Goal: Browse casually: Explore the website without a specific task or goal

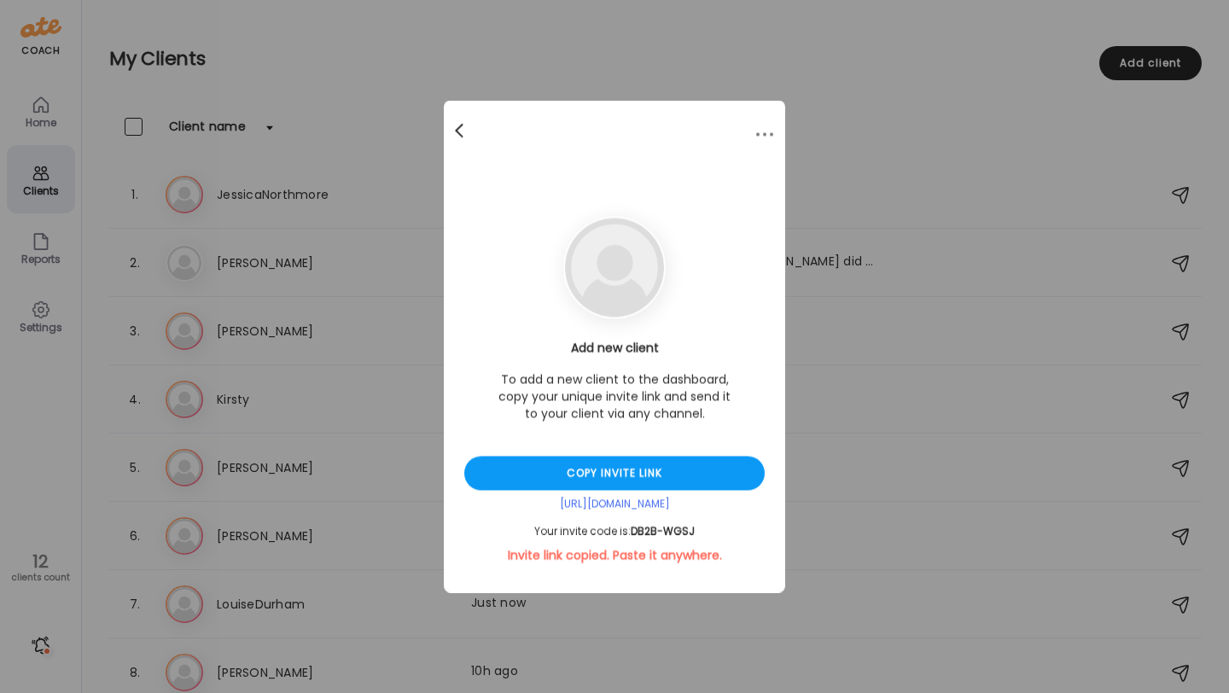
click at [456, 126] on div at bounding box center [461, 131] width 34 height 34
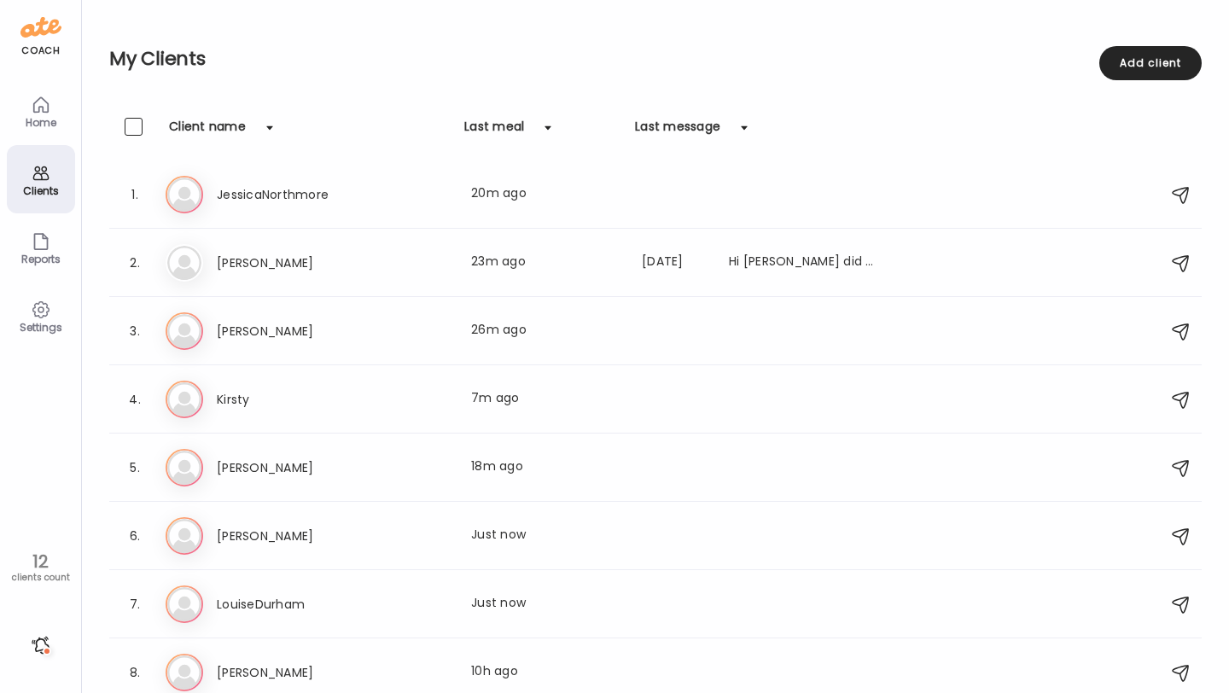
click at [42, 101] on icon at bounding box center [41, 105] width 20 height 20
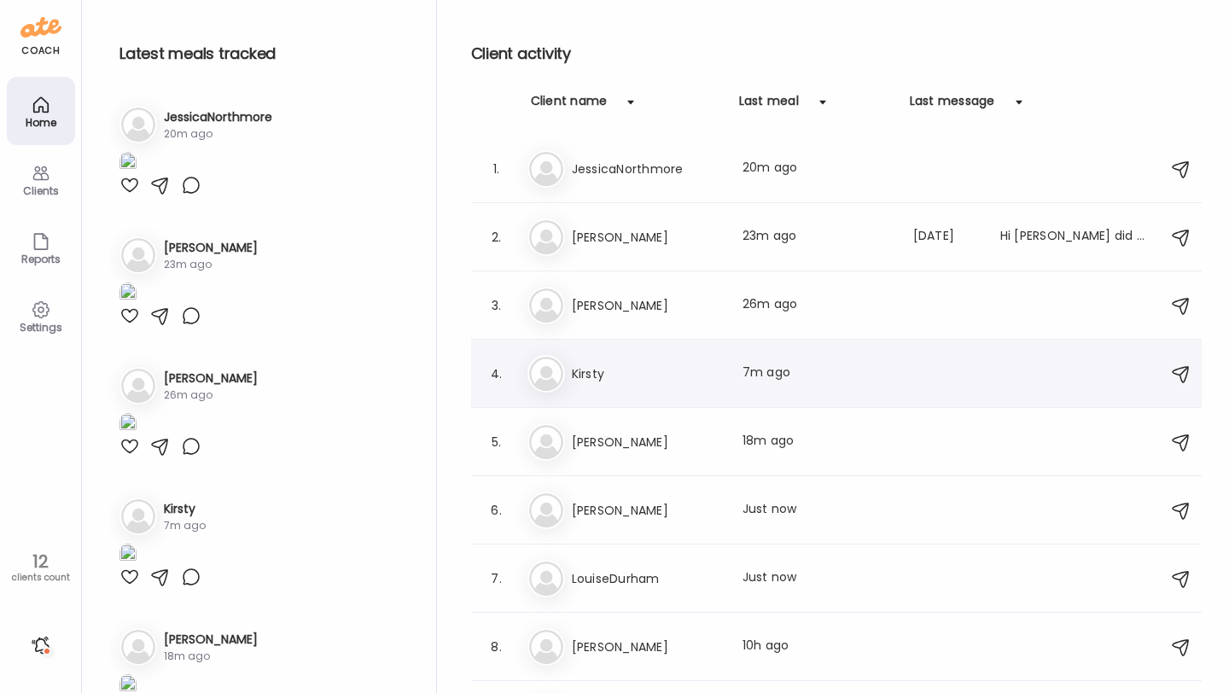
scroll to position [253, 0]
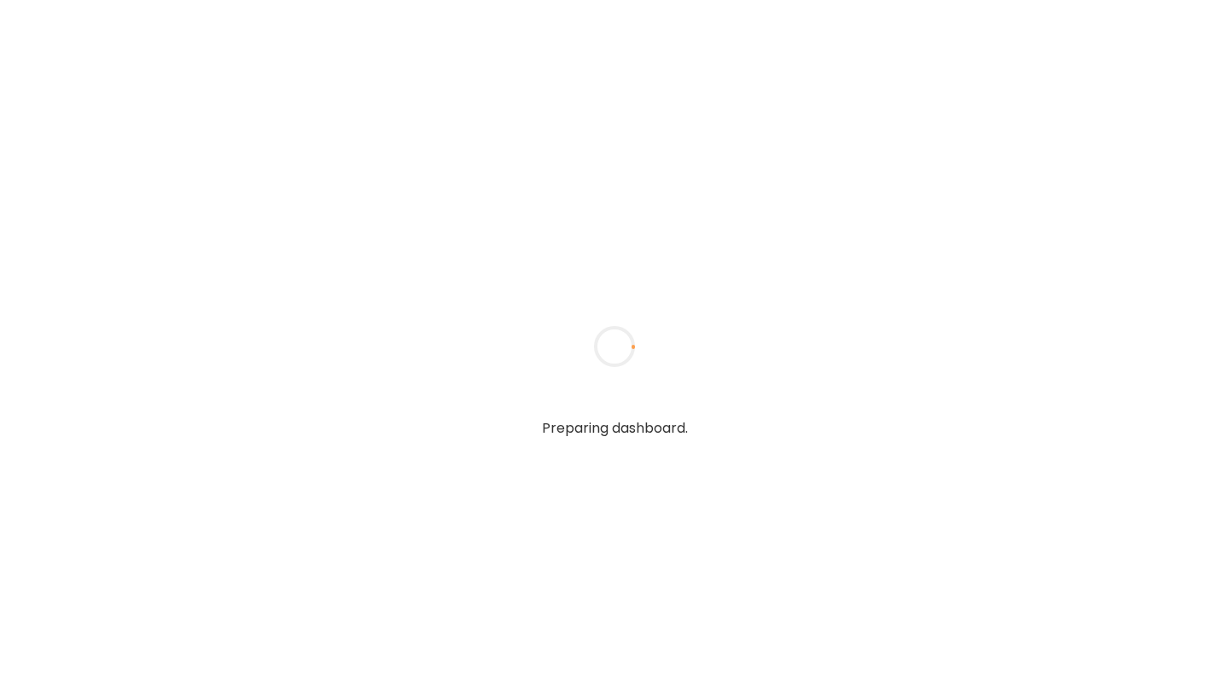
type input "**********"
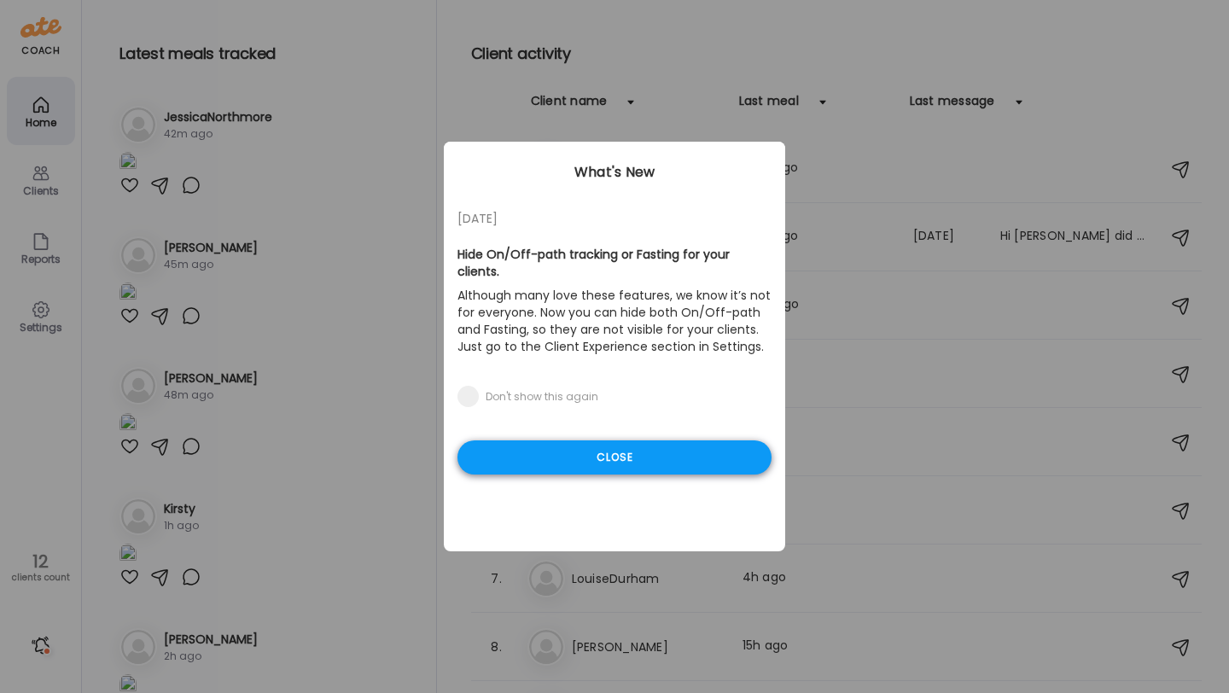
click at [635, 445] on div "Close" at bounding box center [614, 457] width 314 height 34
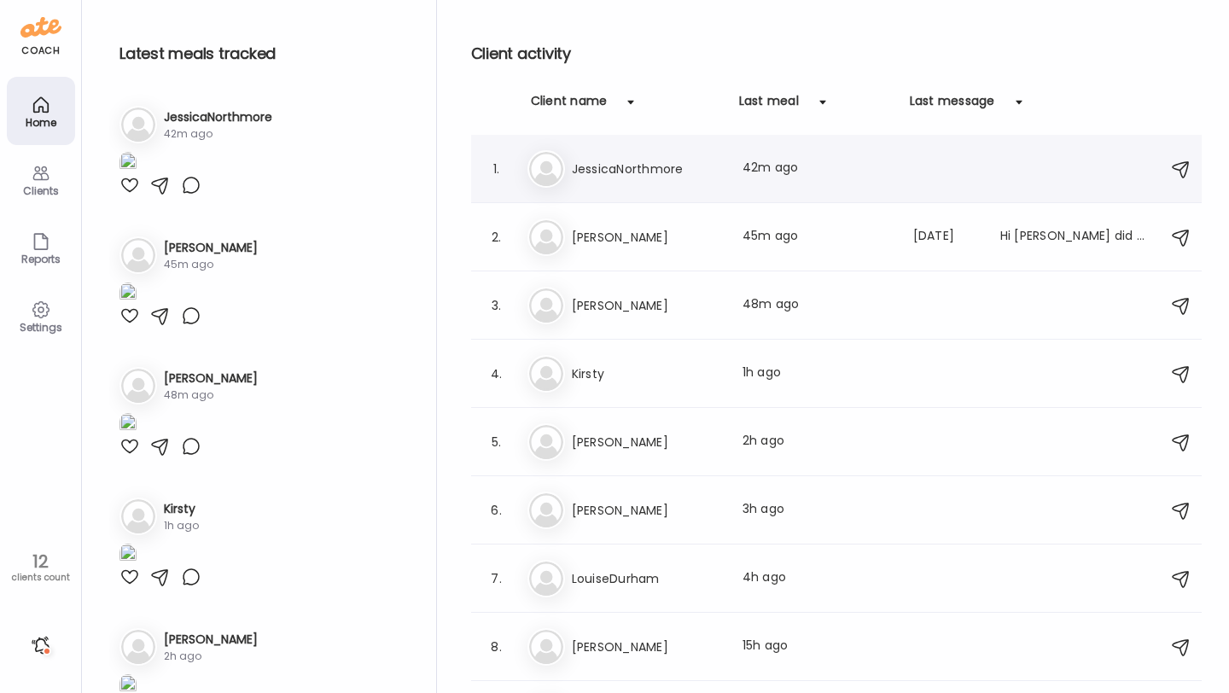
click at [635, 183] on div "Je [PERSON_NAME] Last meal: 42m ago" at bounding box center [838, 169] width 623 height 38
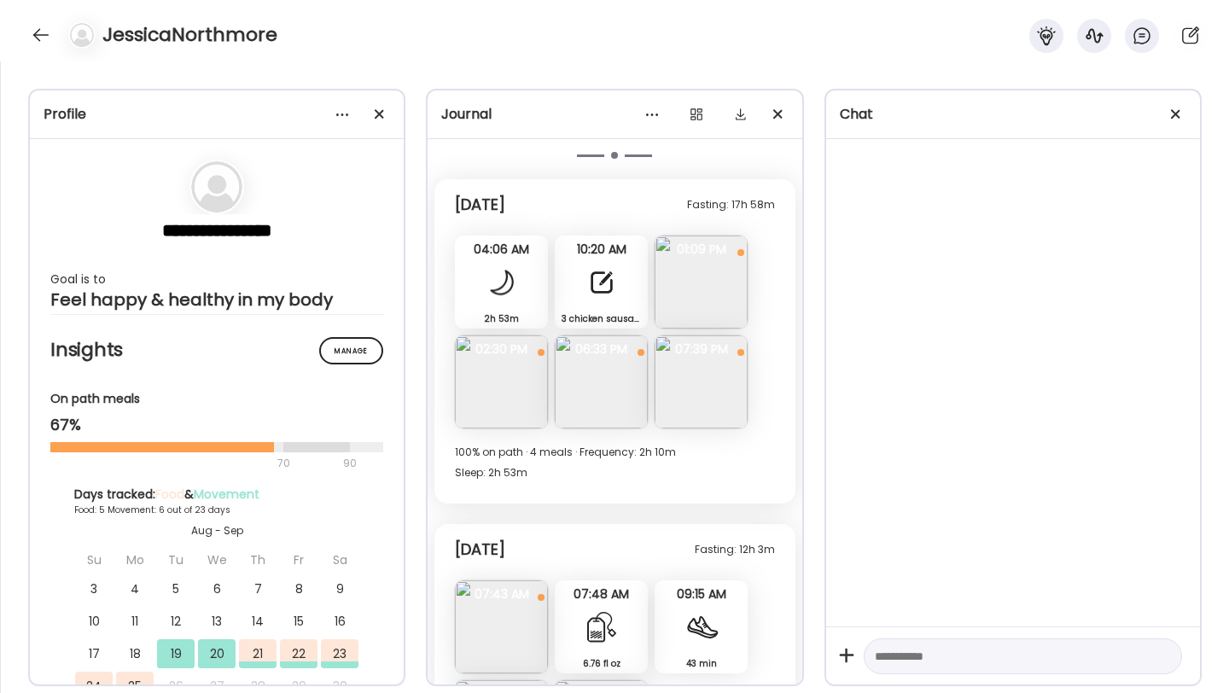
scroll to position [3379, 0]
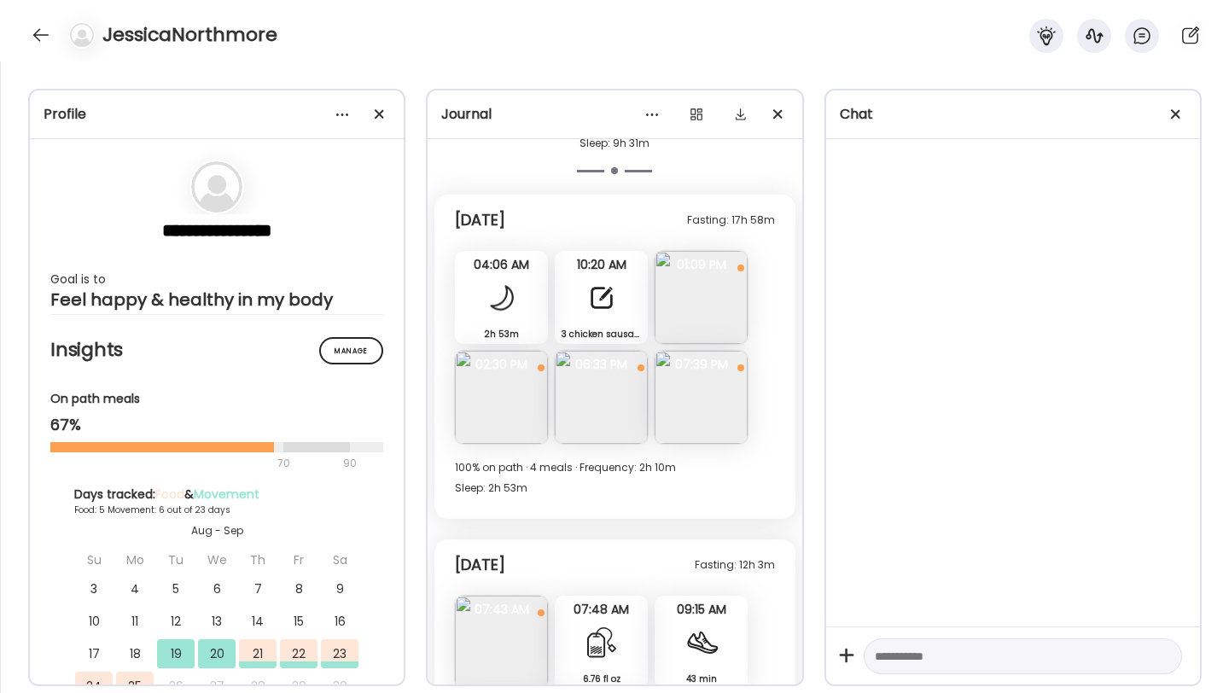
click at [615, 351] on img at bounding box center [601, 397] width 93 height 93
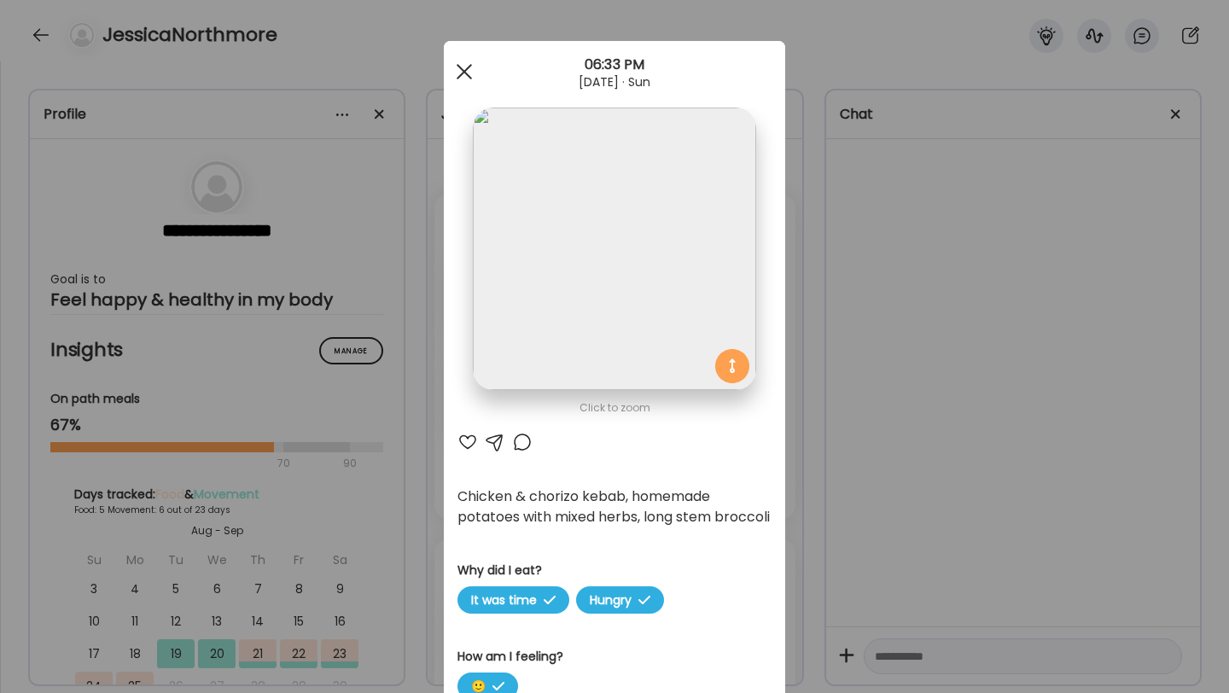
click at [465, 73] on span at bounding box center [463, 71] width 15 height 15
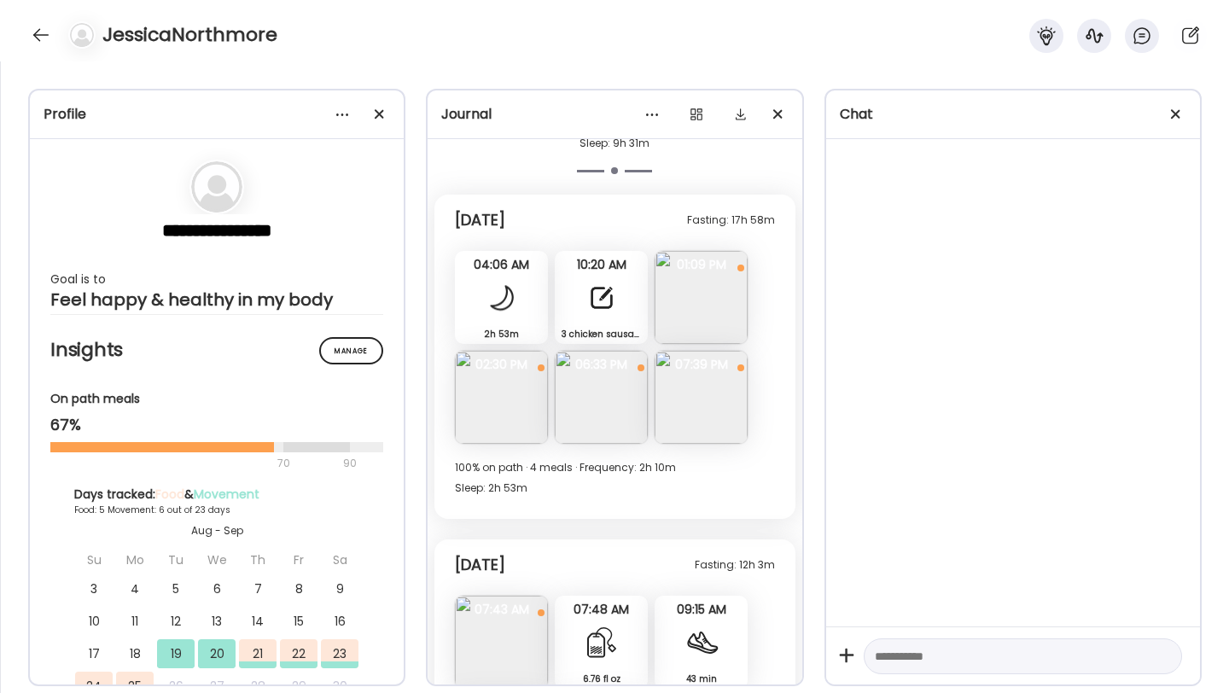
click at [715, 370] on img at bounding box center [700, 397] width 93 height 93
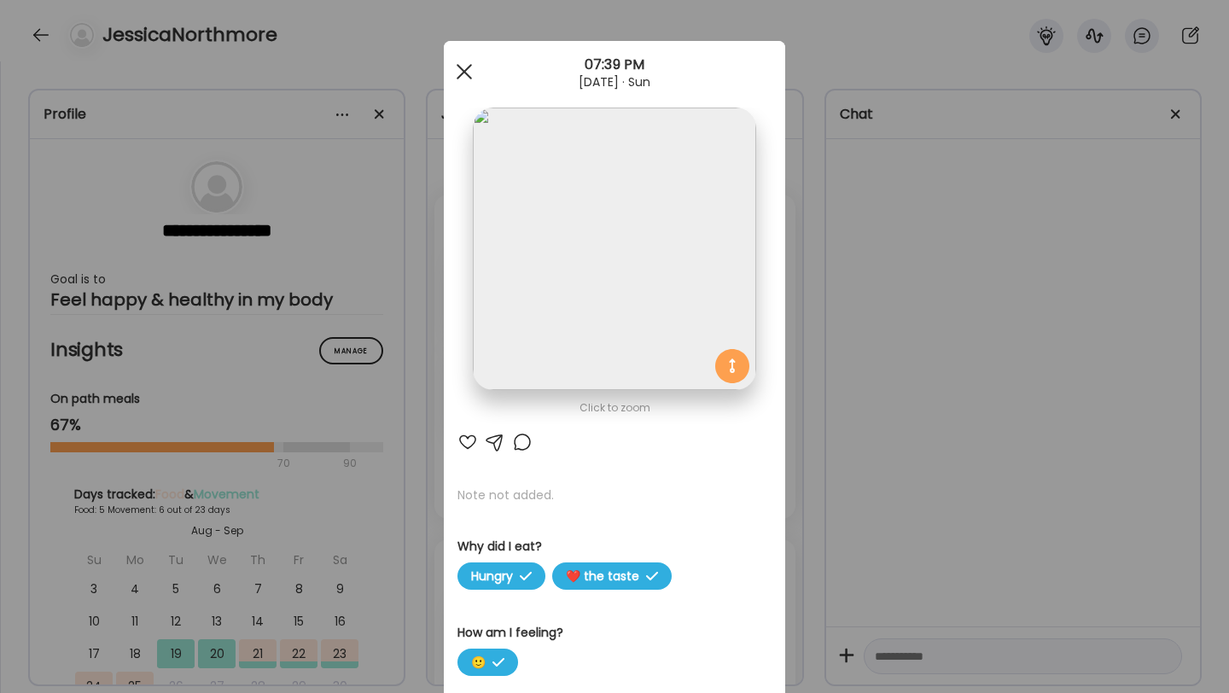
click at [471, 77] on div at bounding box center [464, 72] width 34 height 34
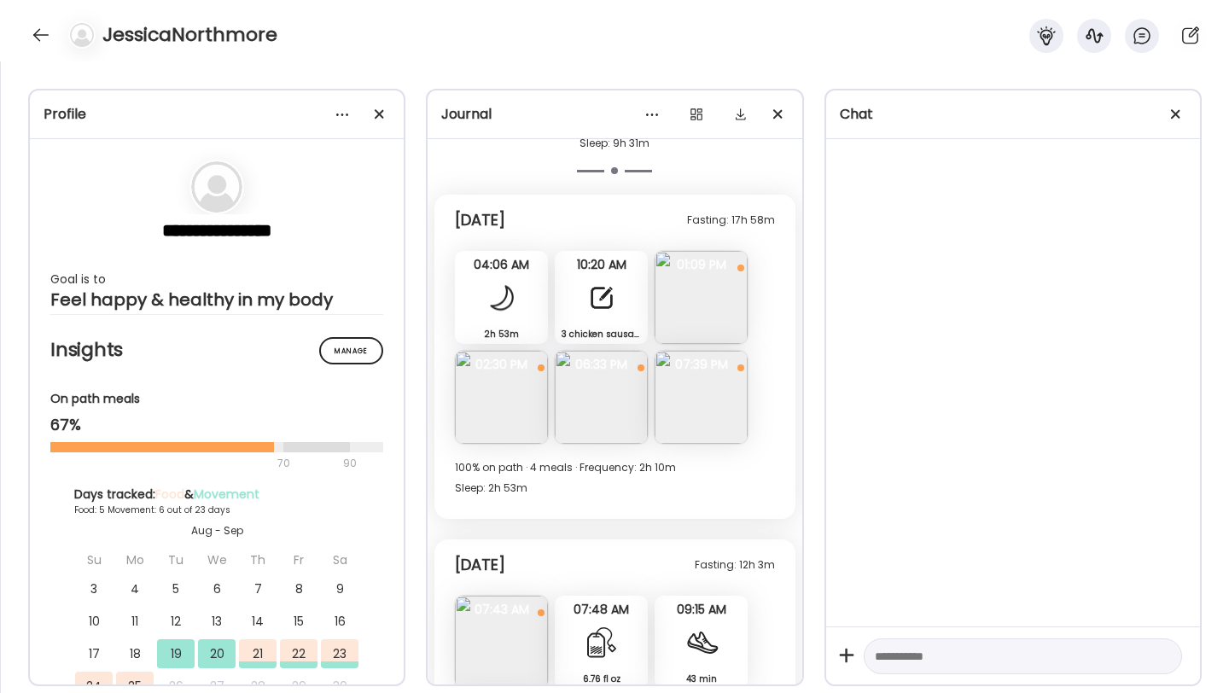
scroll to position [3524, 0]
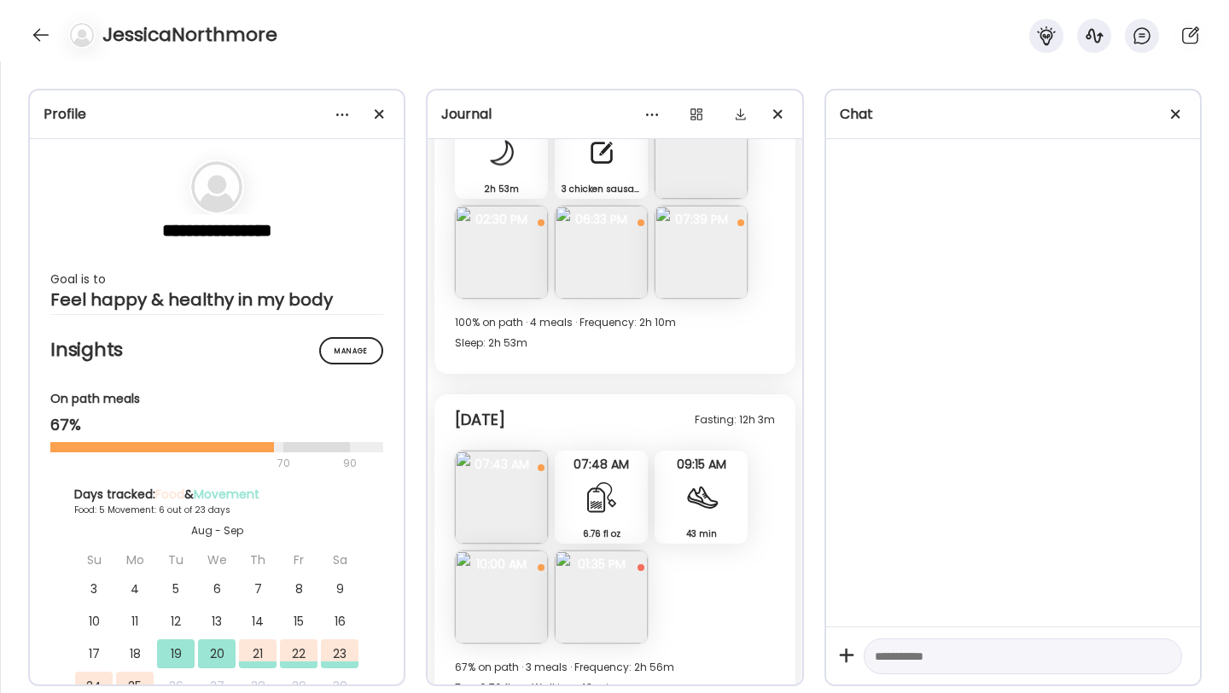
click at [602, 481] on div "6.76 fl oz Tea" at bounding box center [601, 496] width 93 height 93
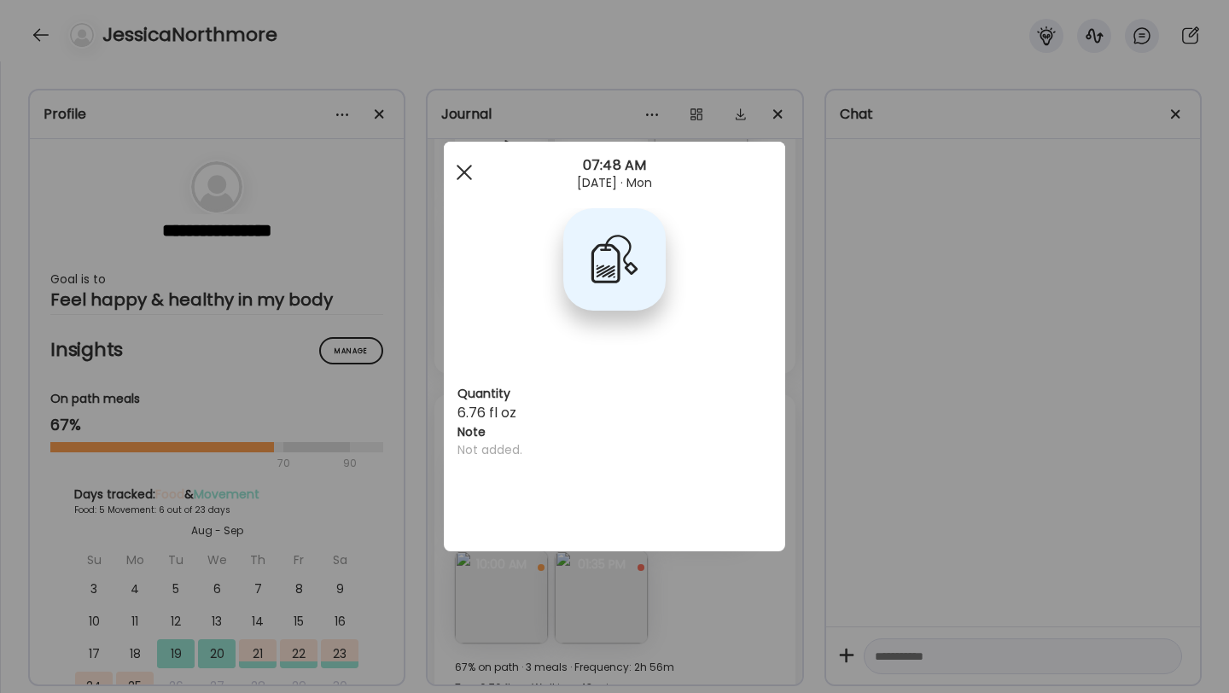
click at [455, 166] on div at bounding box center [464, 172] width 34 height 34
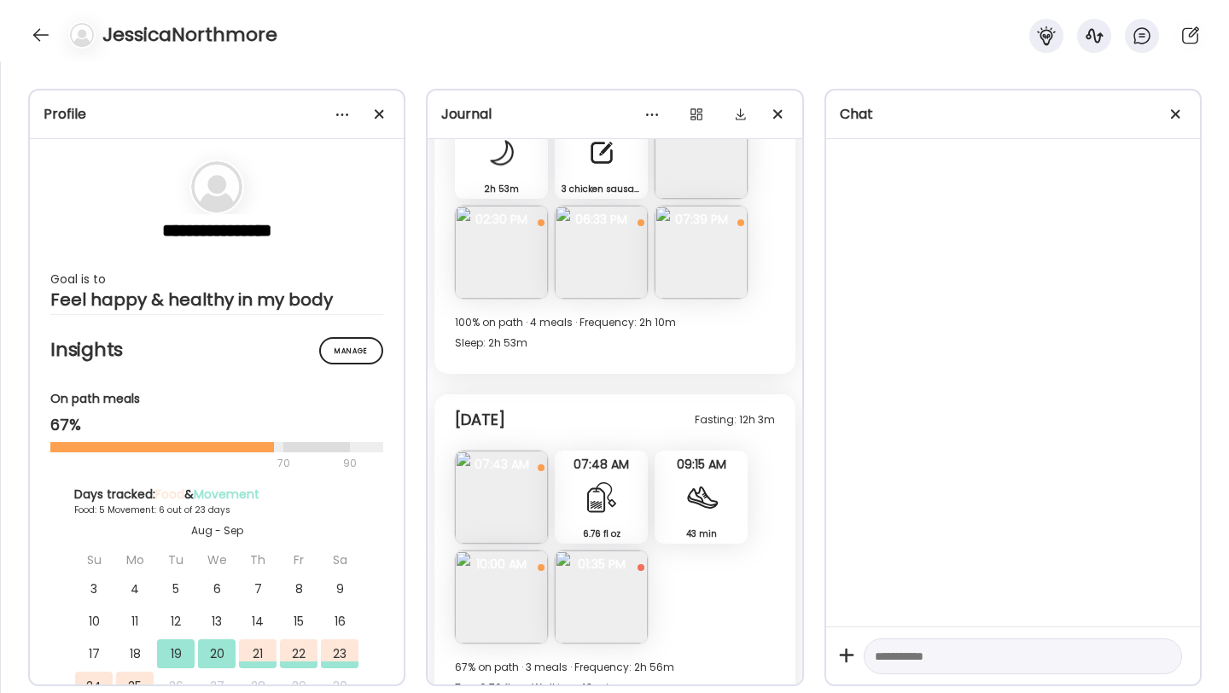
click at [502, 561] on img at bounding box center [501, 596] width 93 height 93
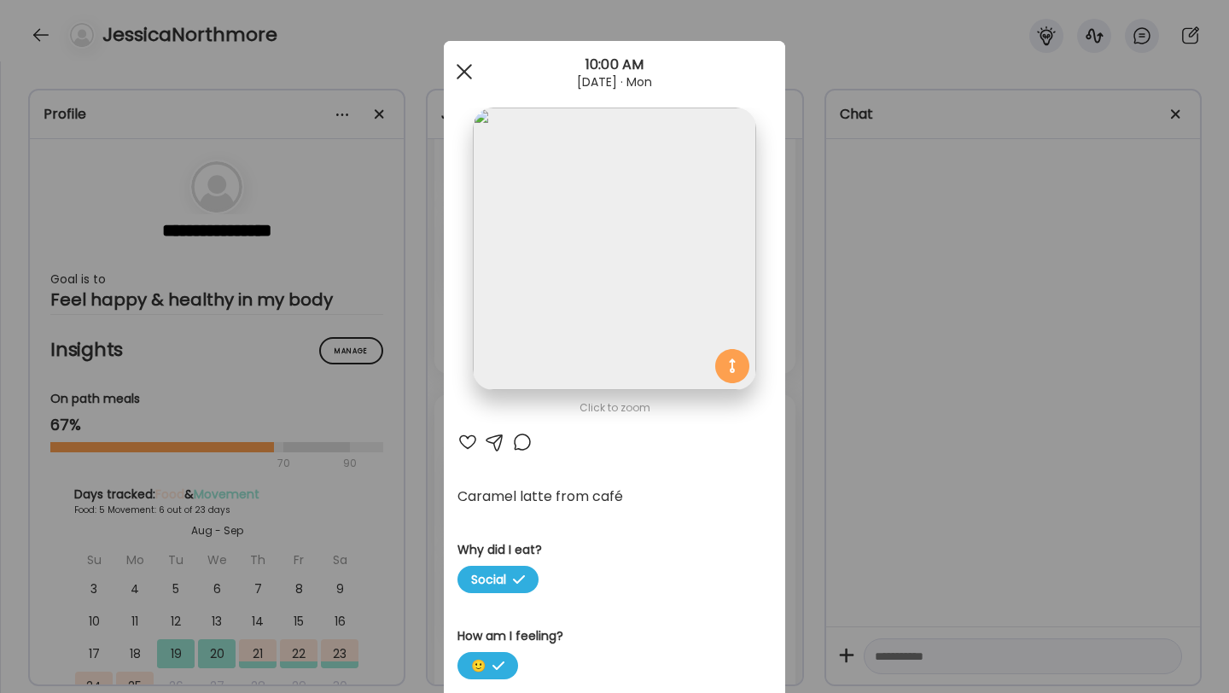
click at [468, 73] on div at bounding box center [464, 72] width 34 height 34
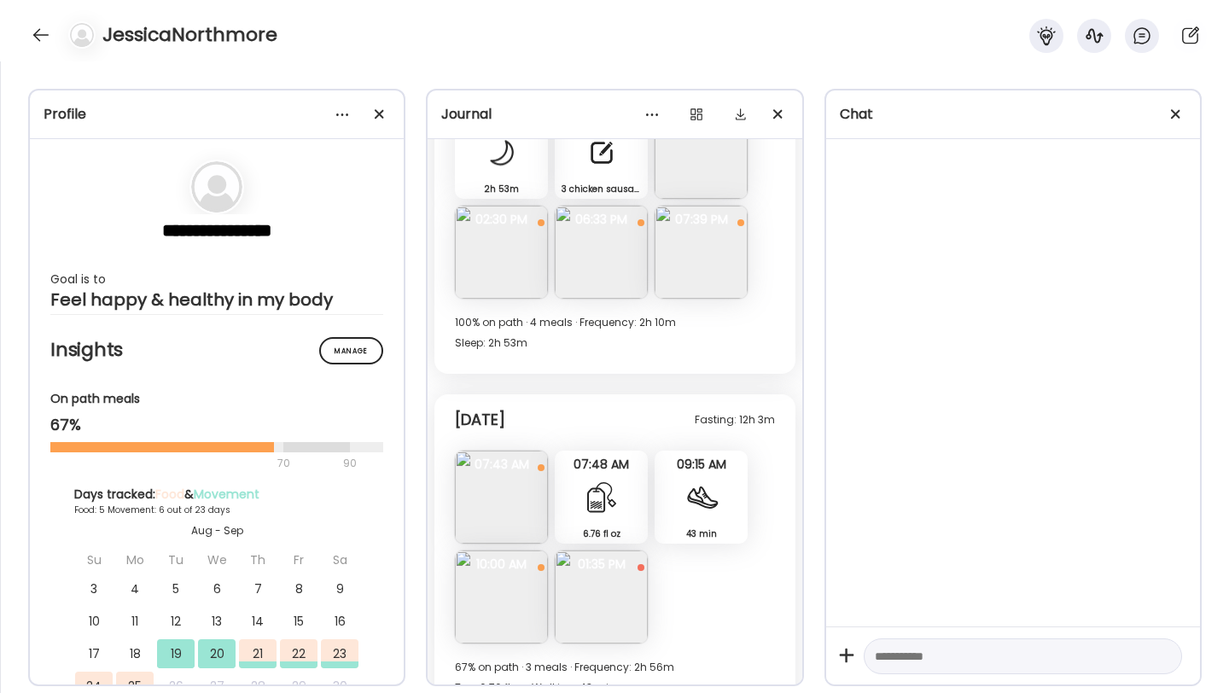
click at [622, 564] on img at bounding box center [601, 596] width 93 height 93
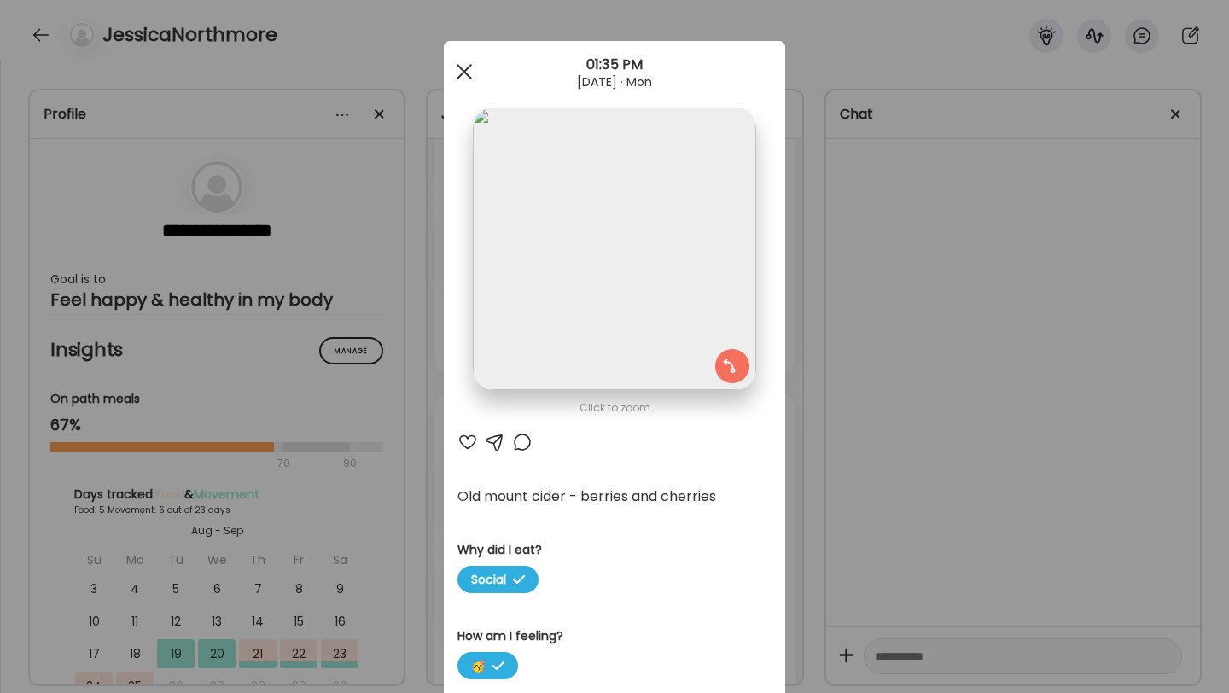
click at [462, 72] on span at bounding box center [463, 71] width 15 height 15
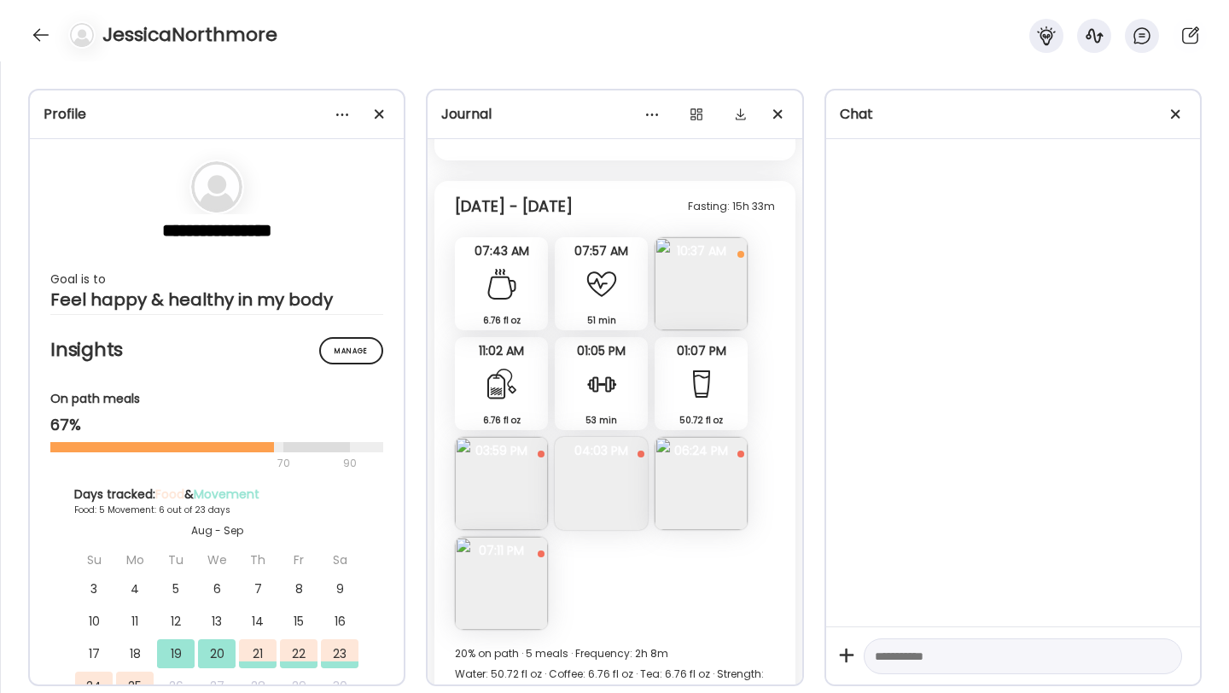
scroll to position [2553, 0]
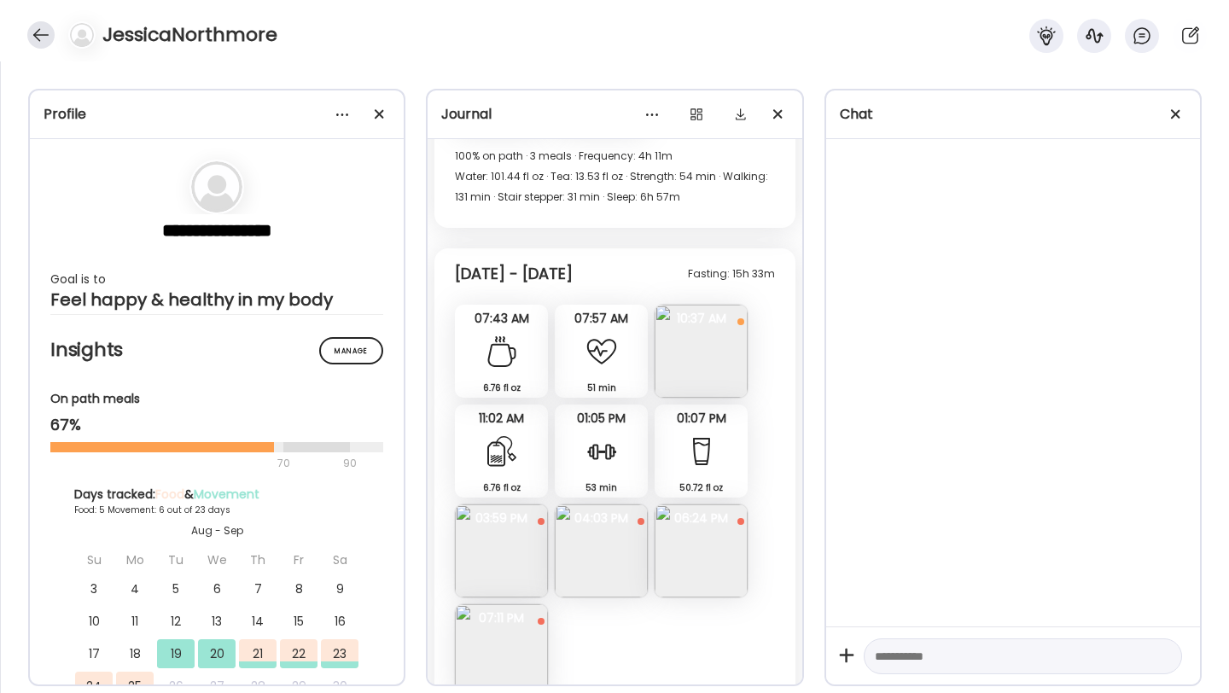
click at [48, 32] on div at bounding box center [40, 34] width 27 height 27
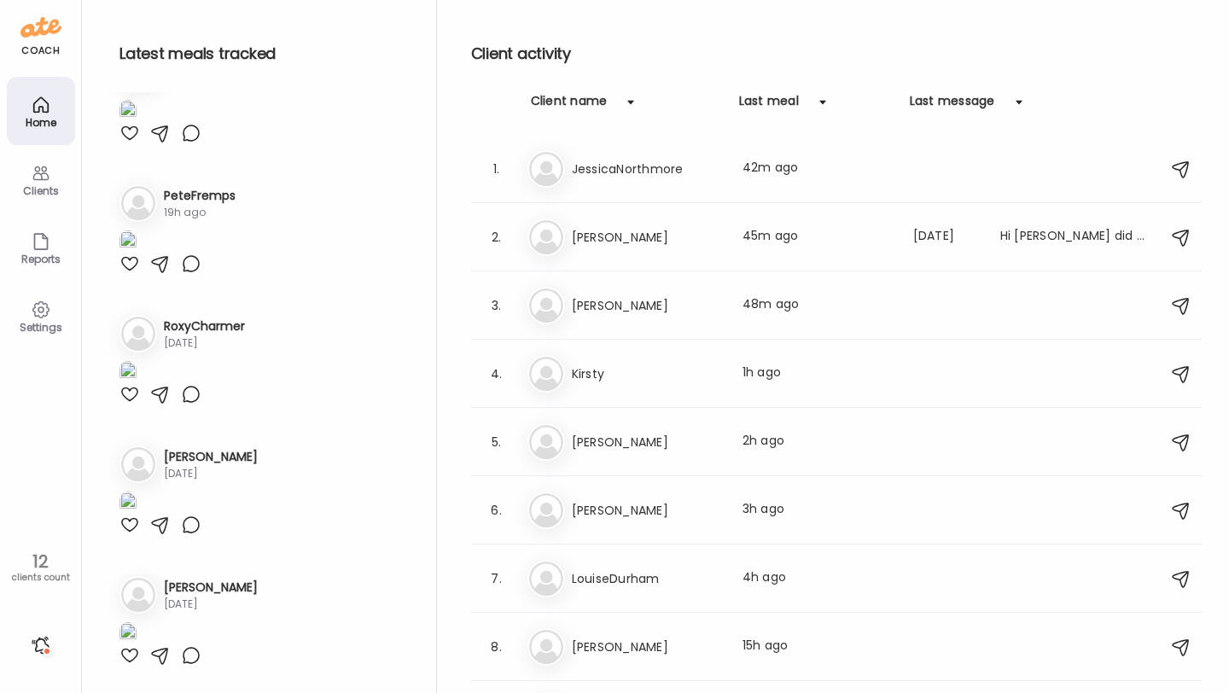
scroll to position [3130, 0]
click at [649, 602] on div "7. Lo LouiseDurham Last meal: 4h ago" at bounding box center [836, 578] width 730 height 68
click at [652, 590] on div "Lo LouiseDurham Last meal: 4h ago" at bounding box center [838, 579] width 623 height 38
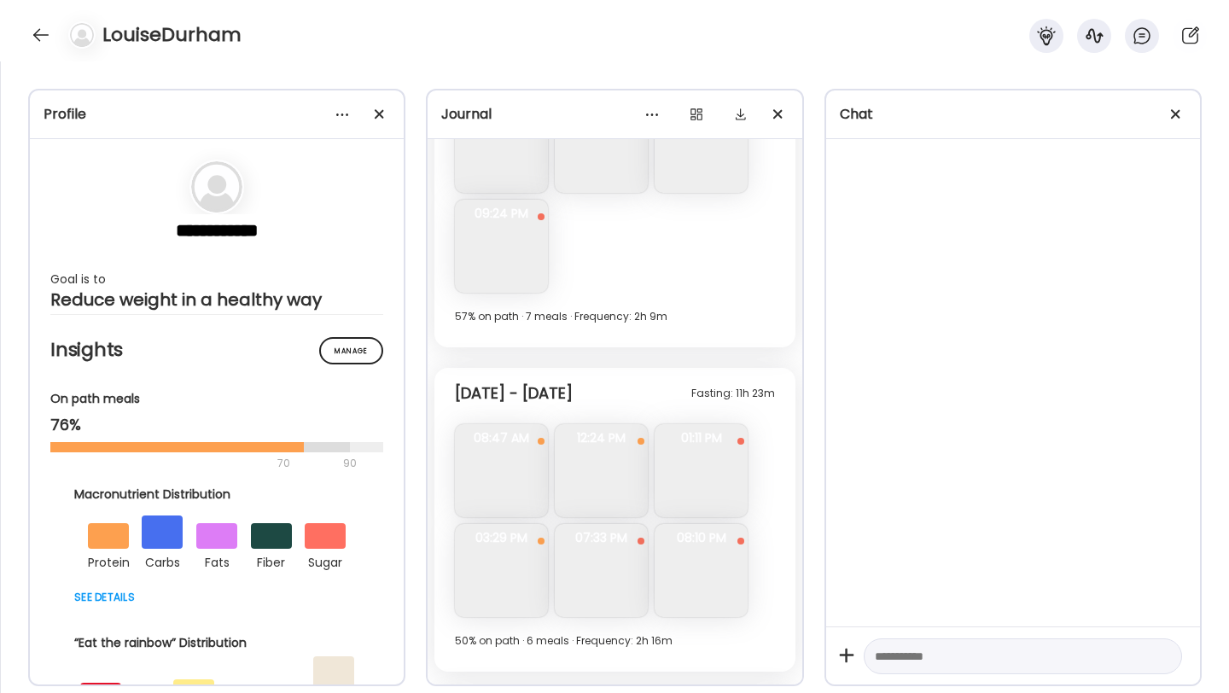
scroll to position [10526, 0]
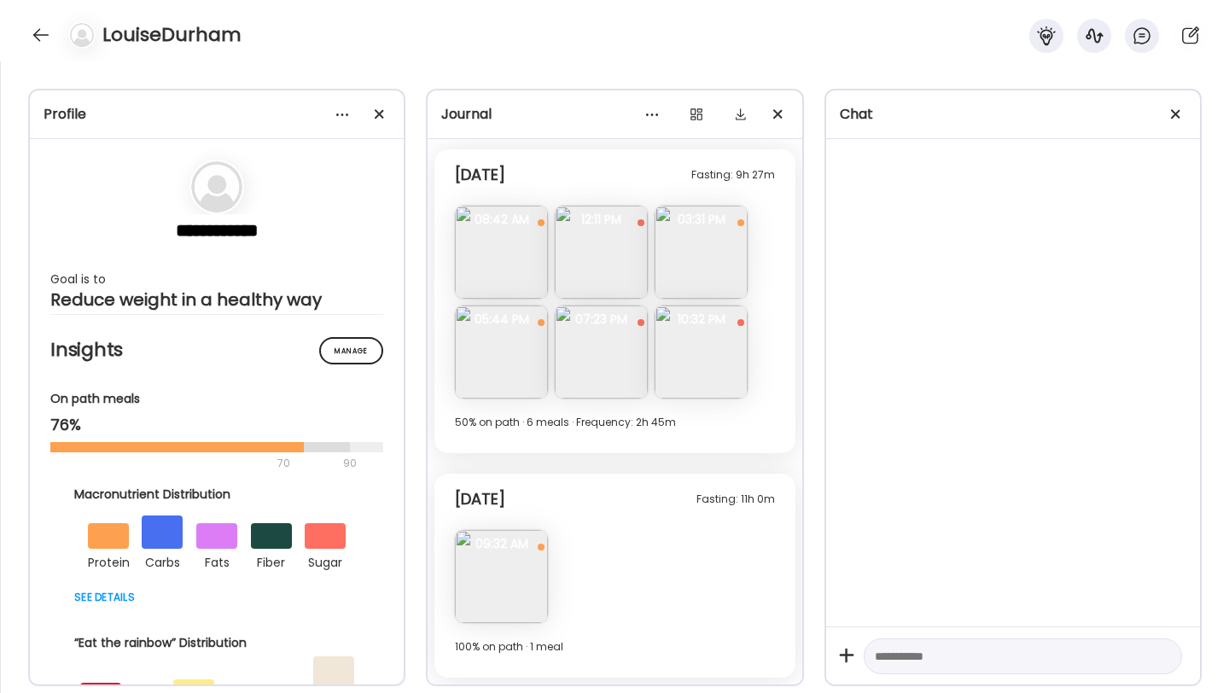
click at [619, 345] on img at bounding box center [601, 351] width 93 height 93
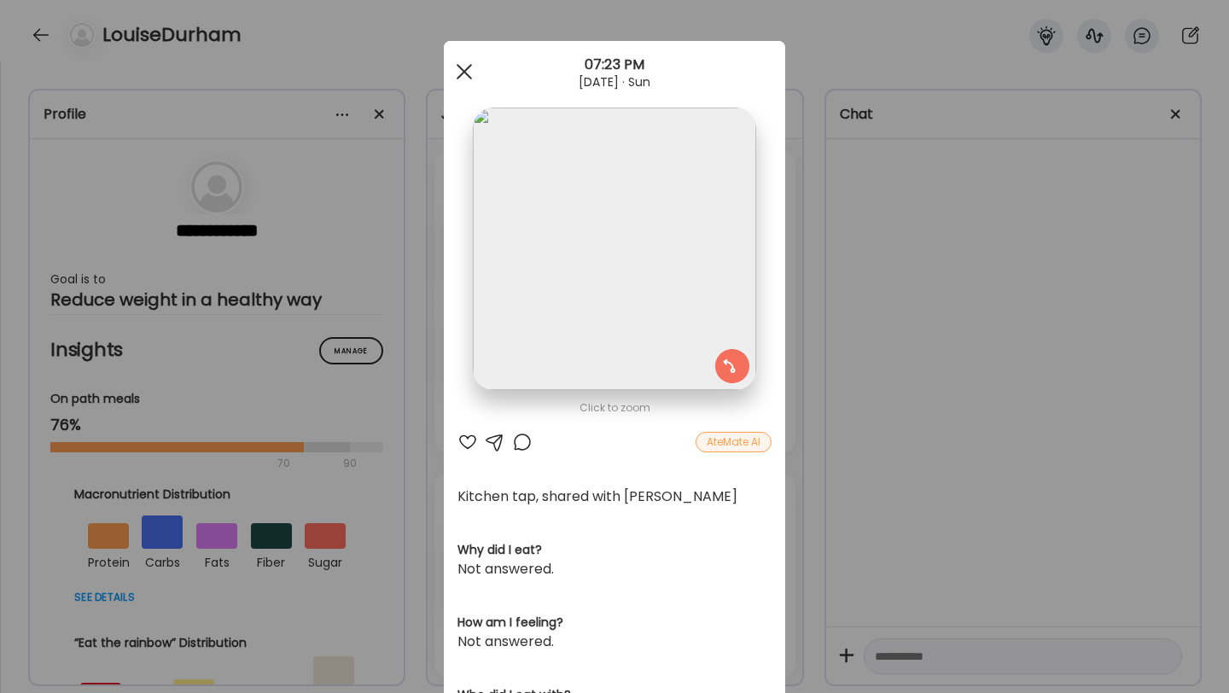
click at [465, 71] on div at bounding box center [464, 72] width 34 height 34
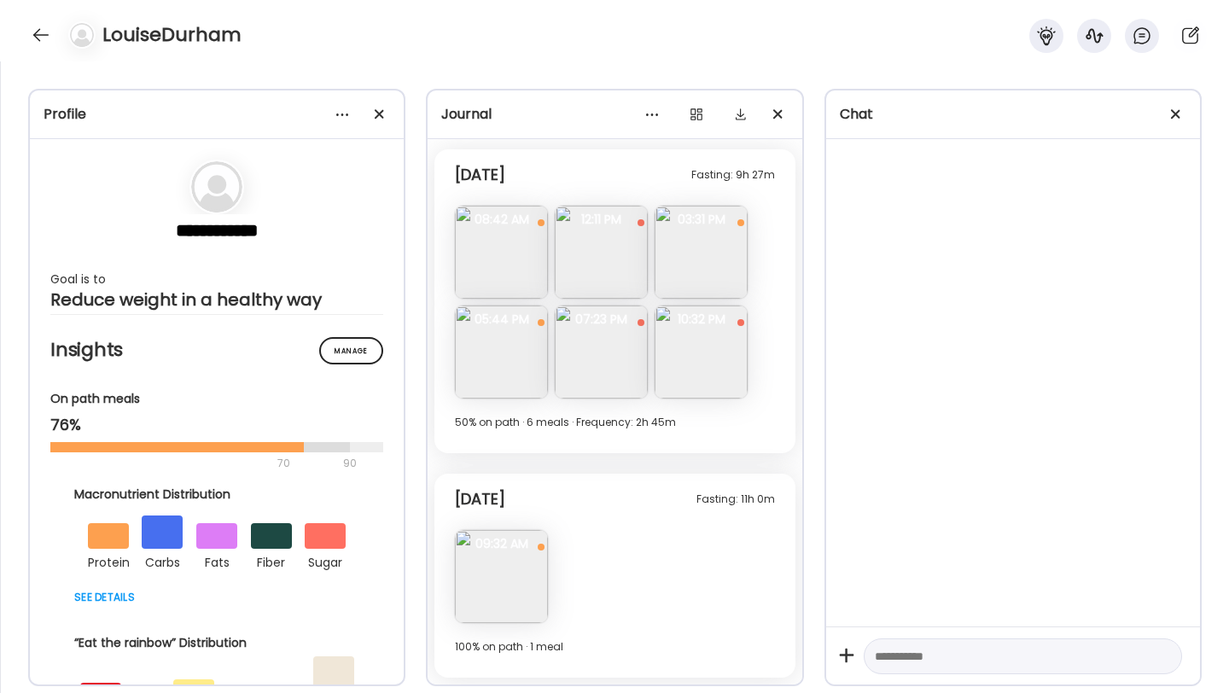
click at [696, 264] on img at bounding box center [700, 252] width 93 height 93
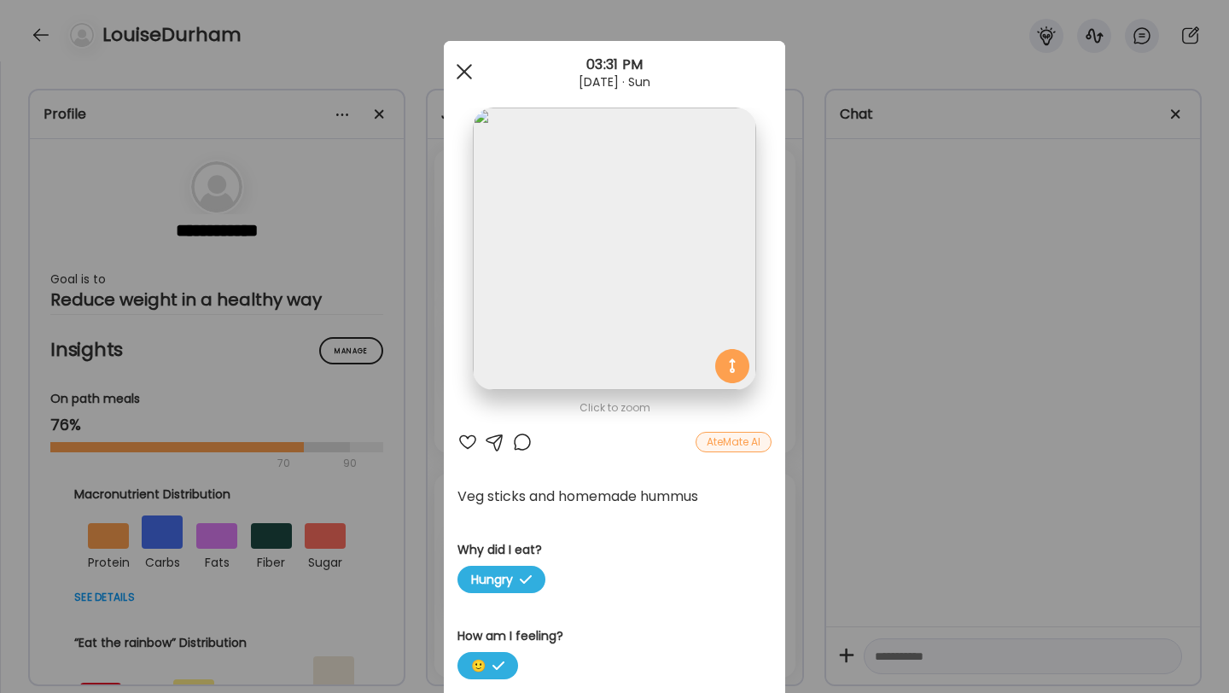
click at [465, 73] on span at bounding box center [463, 71] width 15 height 15
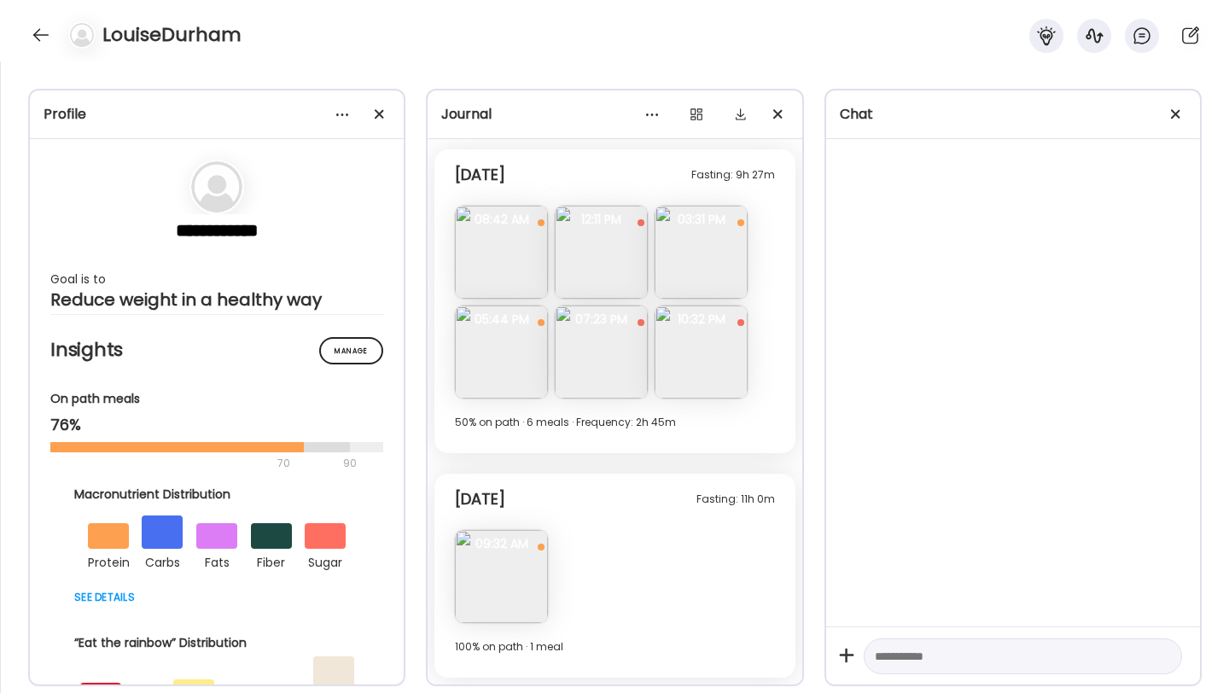
click at [476, 331] on img at bounding box center [501, 351] width 93 height 93
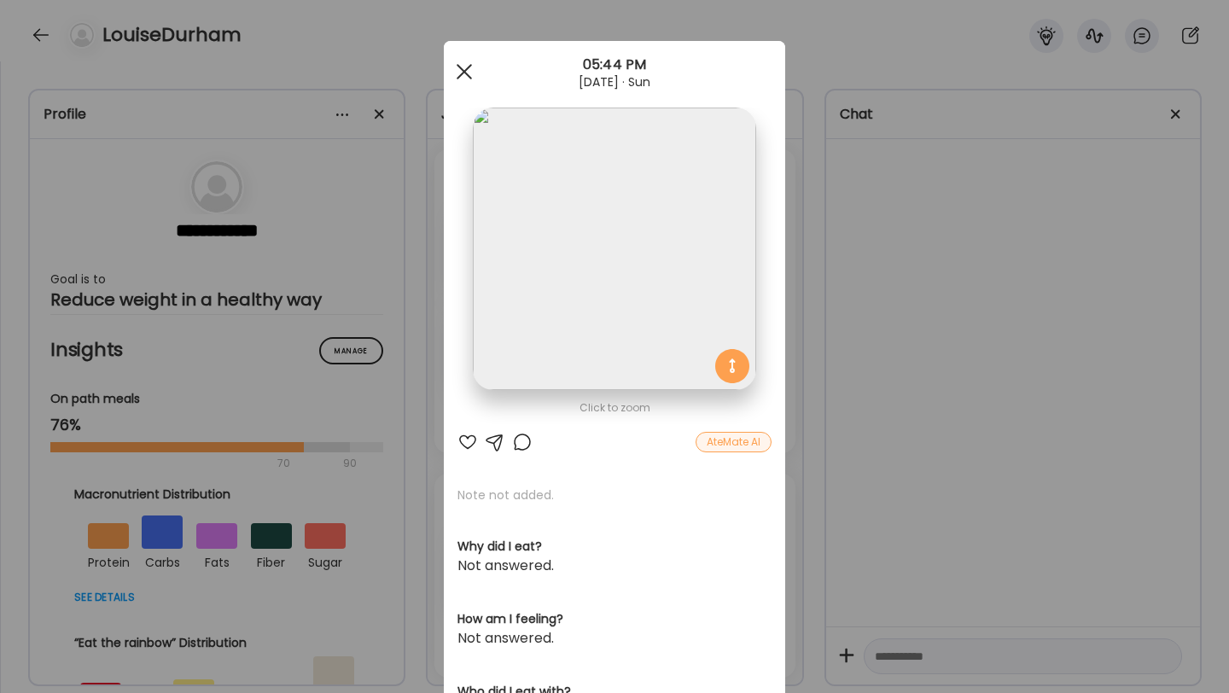
click at [462, 76] on div at bounding box center [464, 72] width 34 height 34
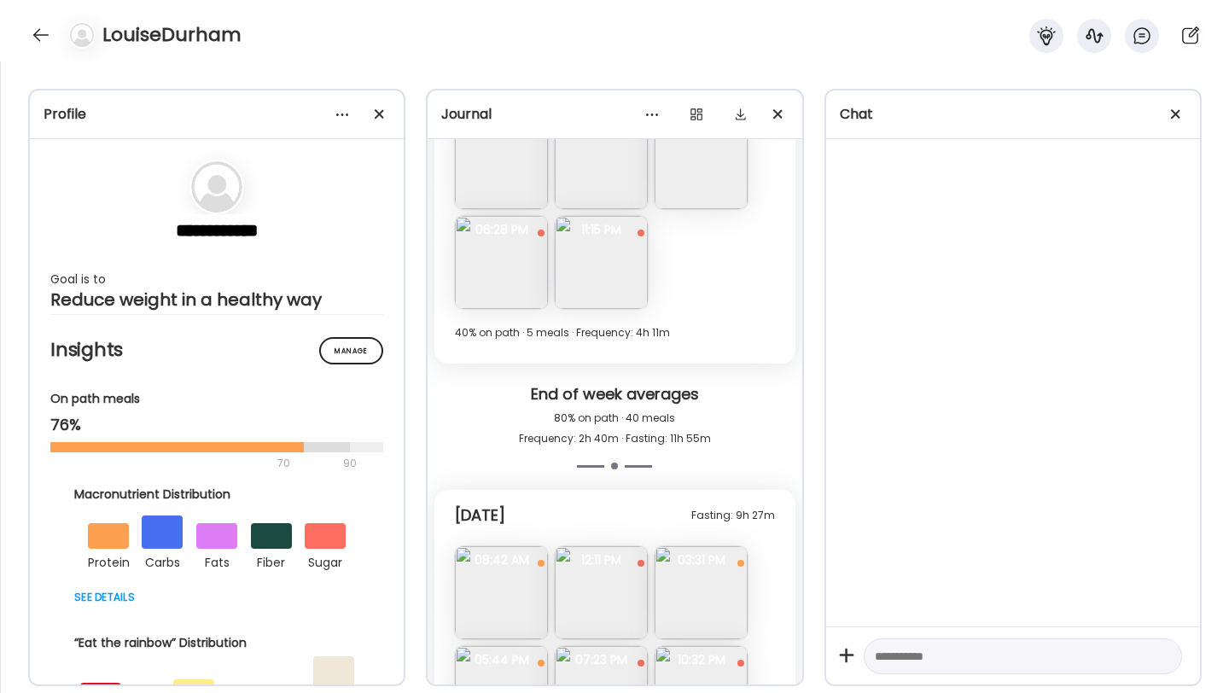
scroll to position [10176, 0]
